Goal: Task Accomplishment & Management: Use online tool/utility

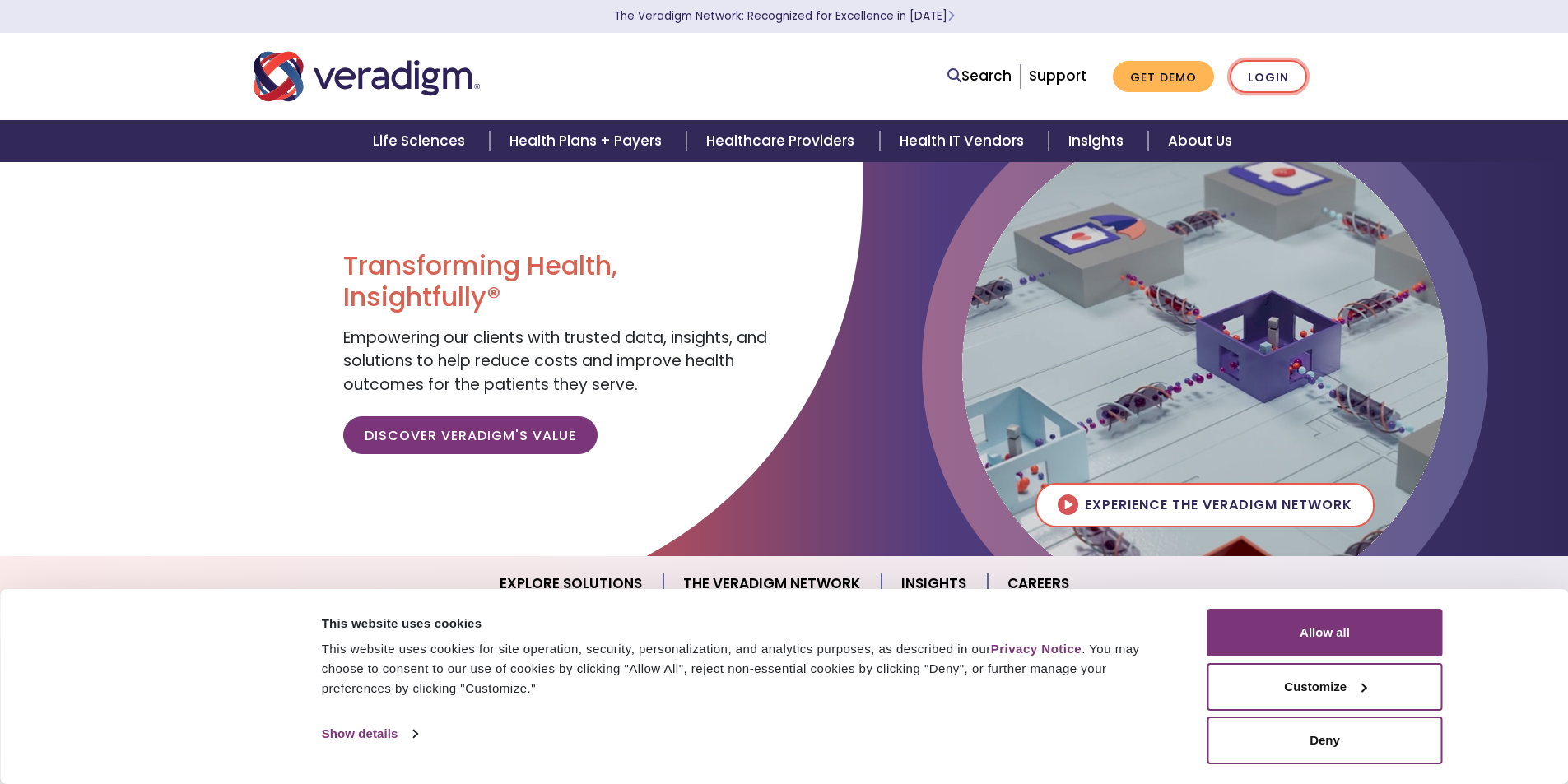
click at [1273, 76] on link "Login" at bounding box center [1268, 77] width 77 height 34
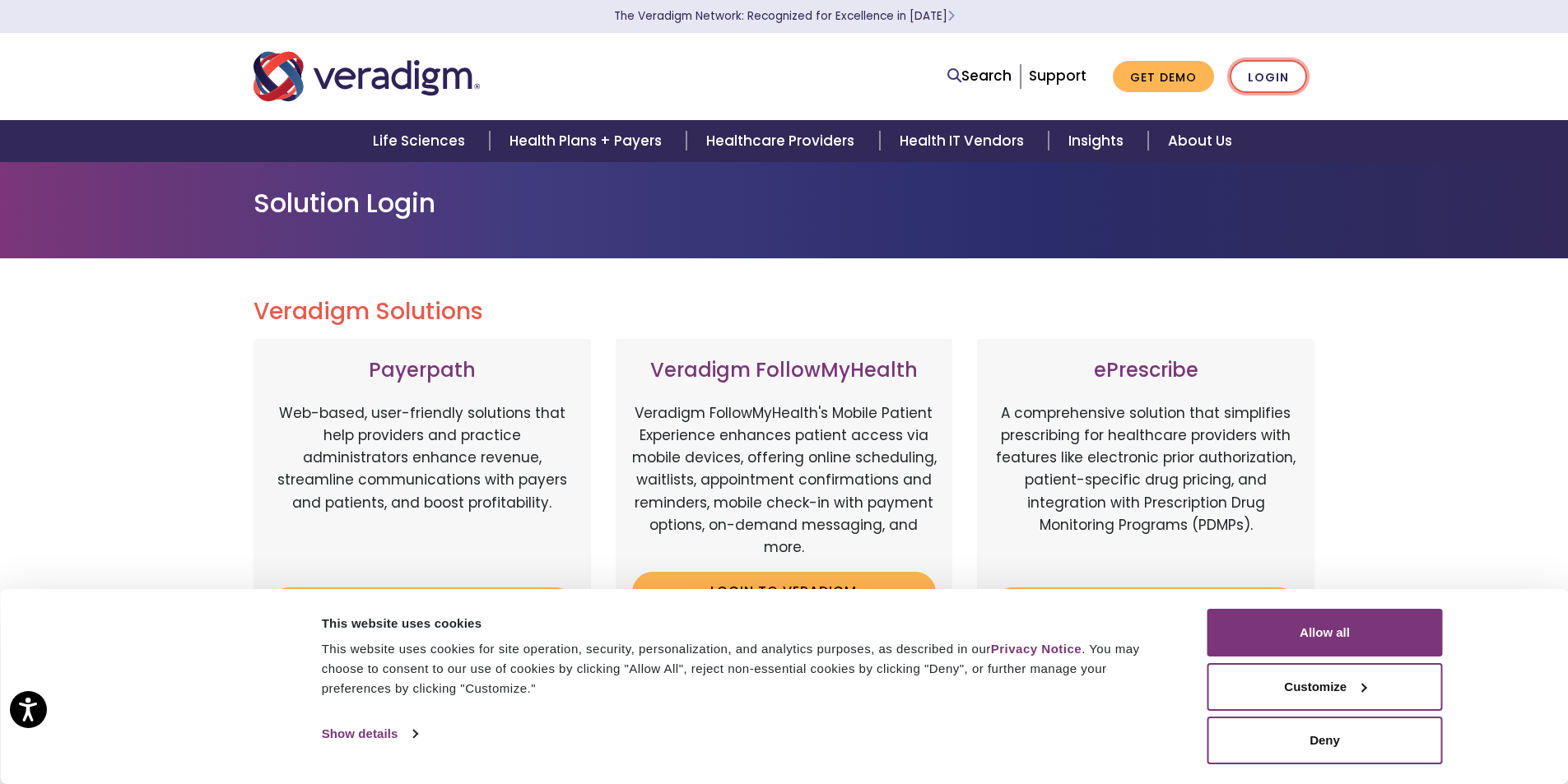
click at [1280, 75] on link "Login" at bounding box center [1268, 77] width 77 height 34
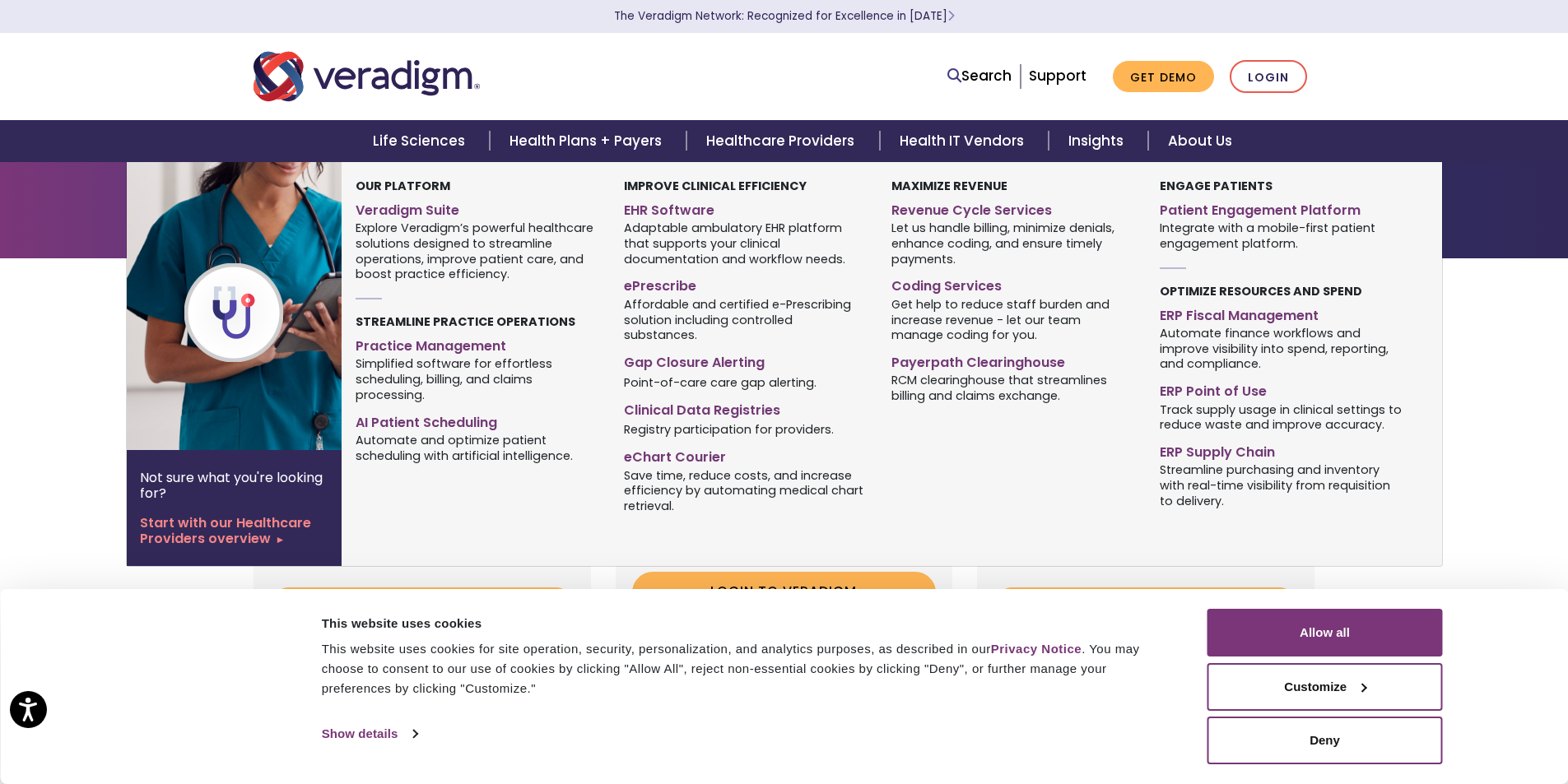
scroll to position [411, 0]
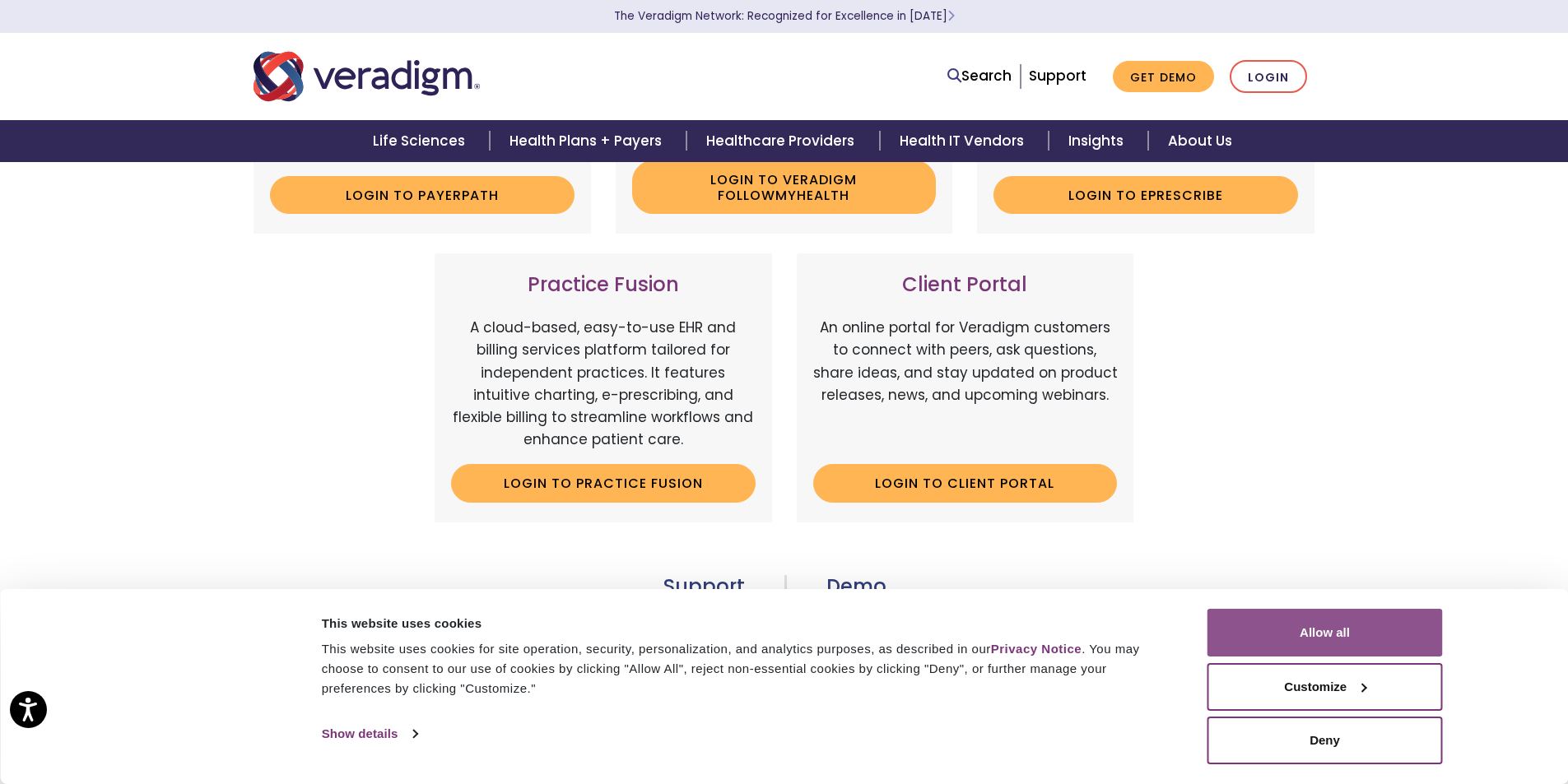
click at [1330, 630] on button "Allow all" at bounding box center [1324, 632] width 236 height 47
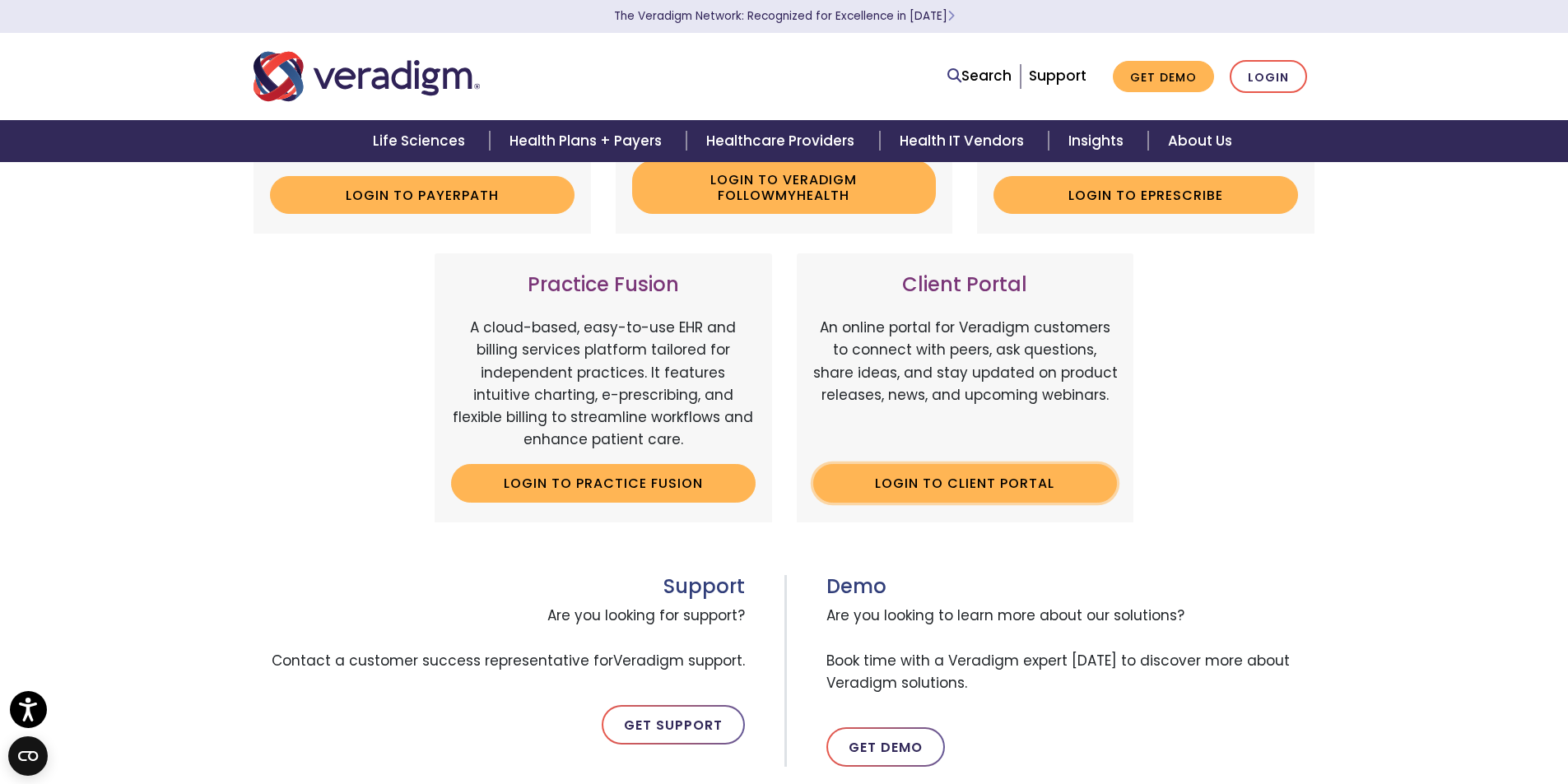
click at [945, 491] on link "Login to Client Portal" at bounding box center [965, 482] width 305 height 37
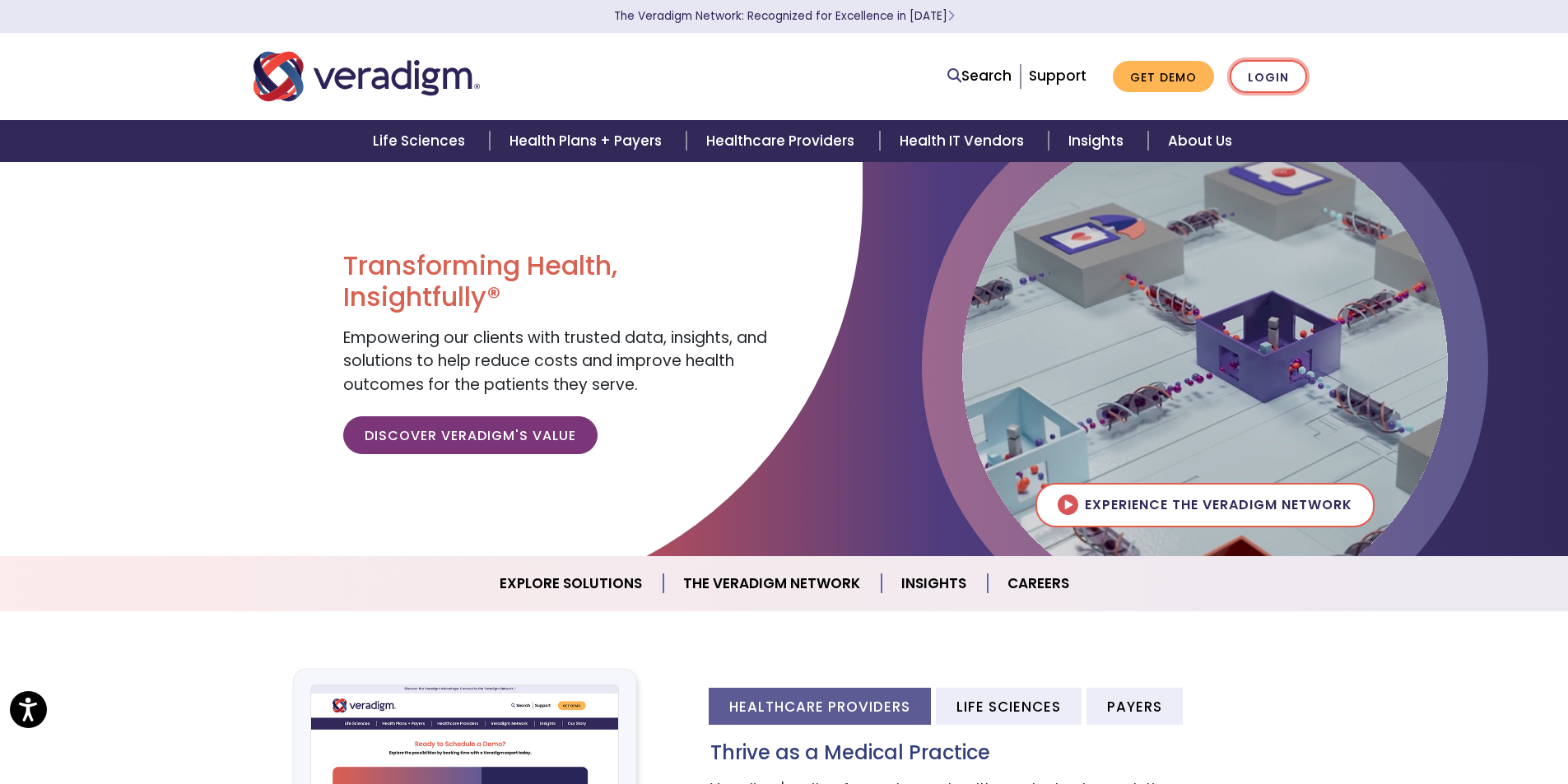
click at [1276, 80] on link "Login" at bounding box center [1268, 77] width 77 height 34
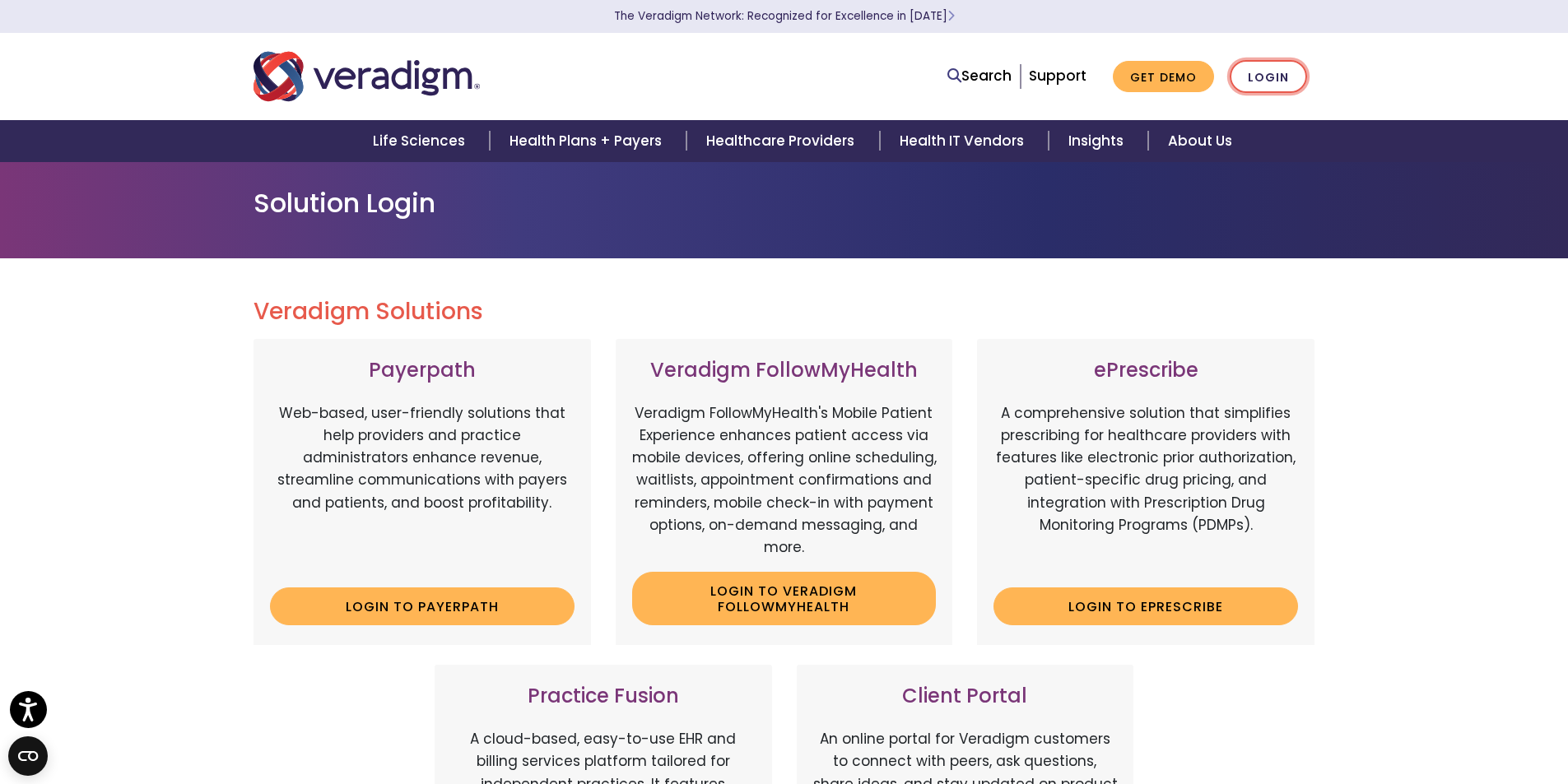
click at [1266, 74] on link "Login" at bounding box center [1268, 77] width 77 height 34
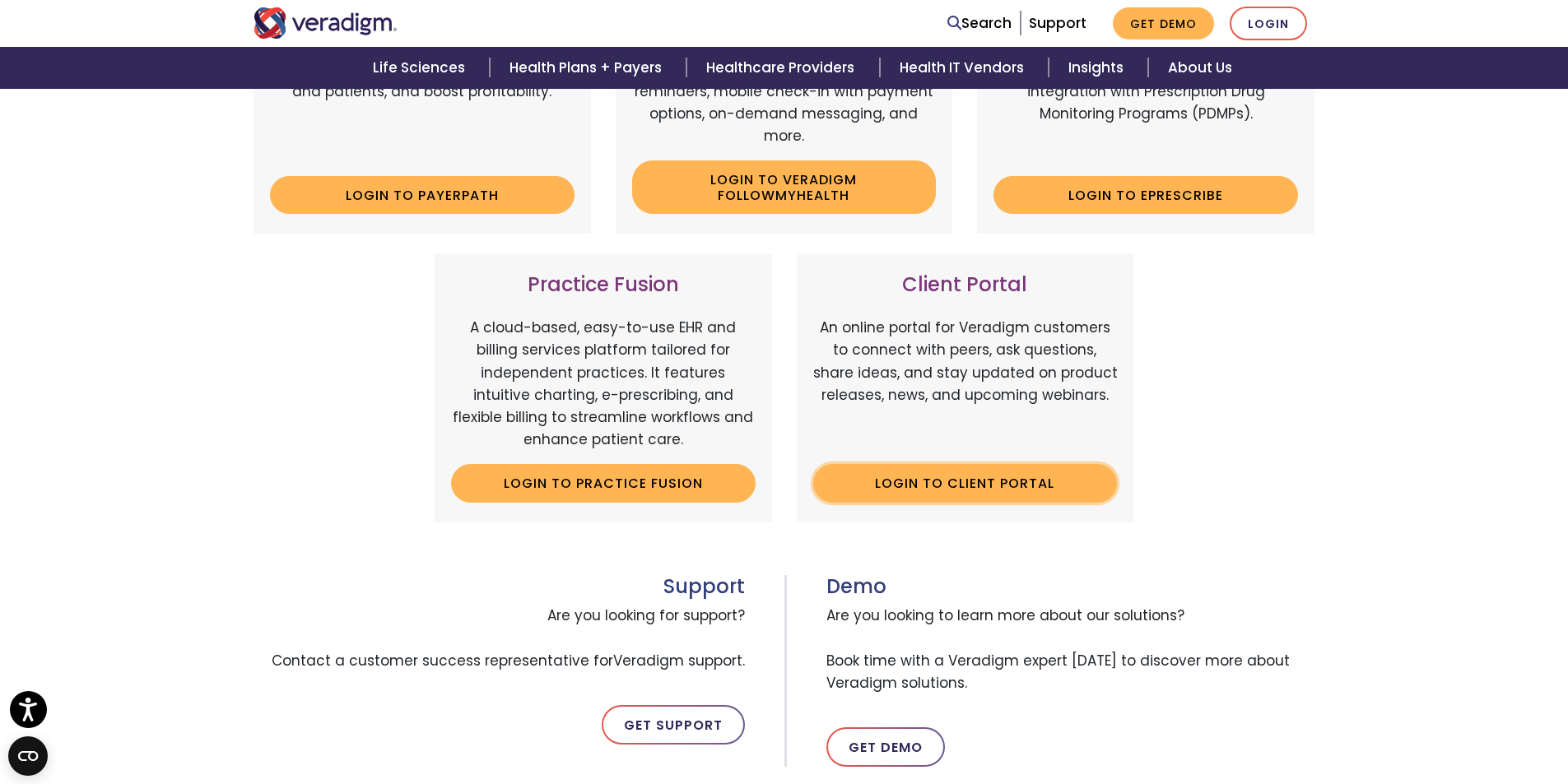
click at [908, 476] on link "Login to Client Portal" at bounding box center [965, 482] width 305 height 37
